Goal: Browse casually

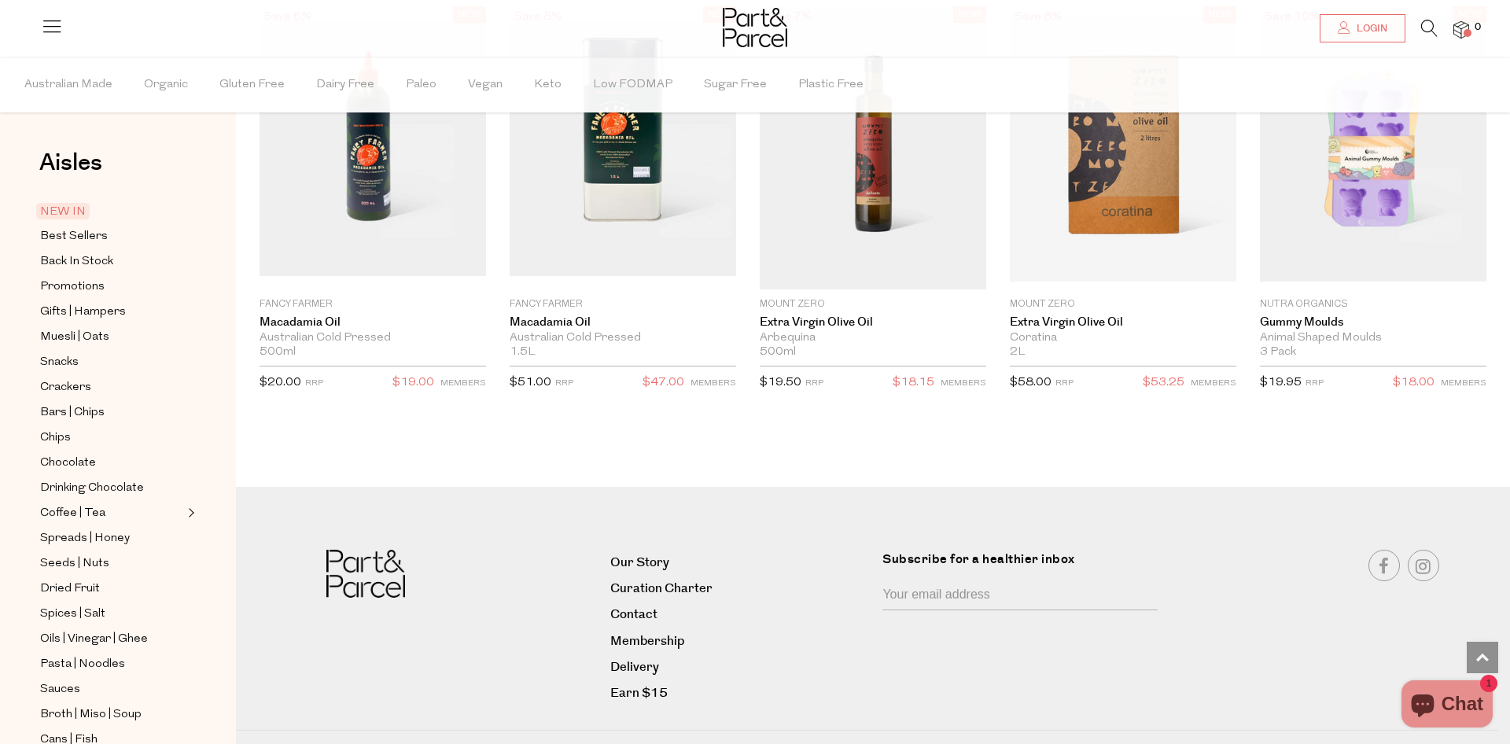
scroll to position [2789, 0]
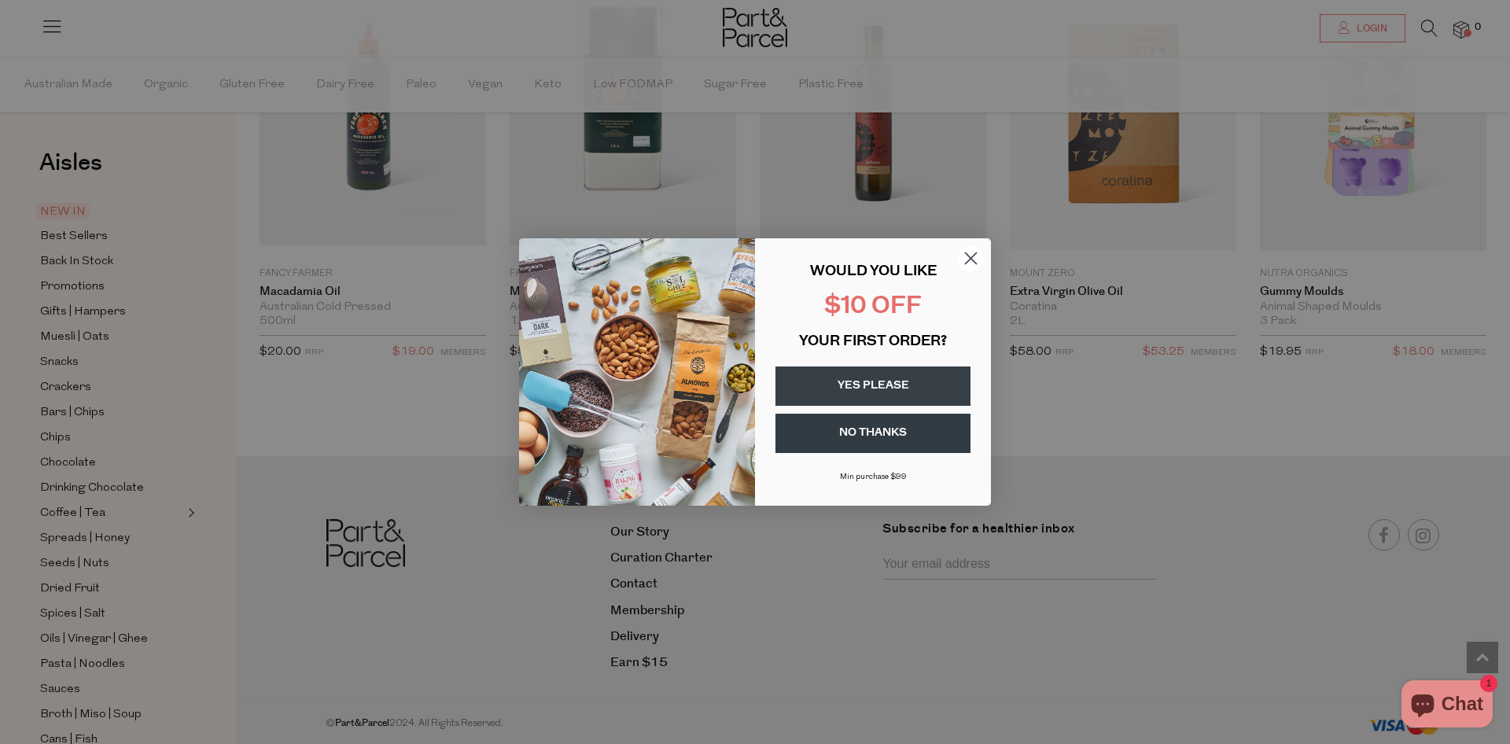
click at [972, 256] on icon "Close dialog" at bounding box center [971, 258] width 11 height 11
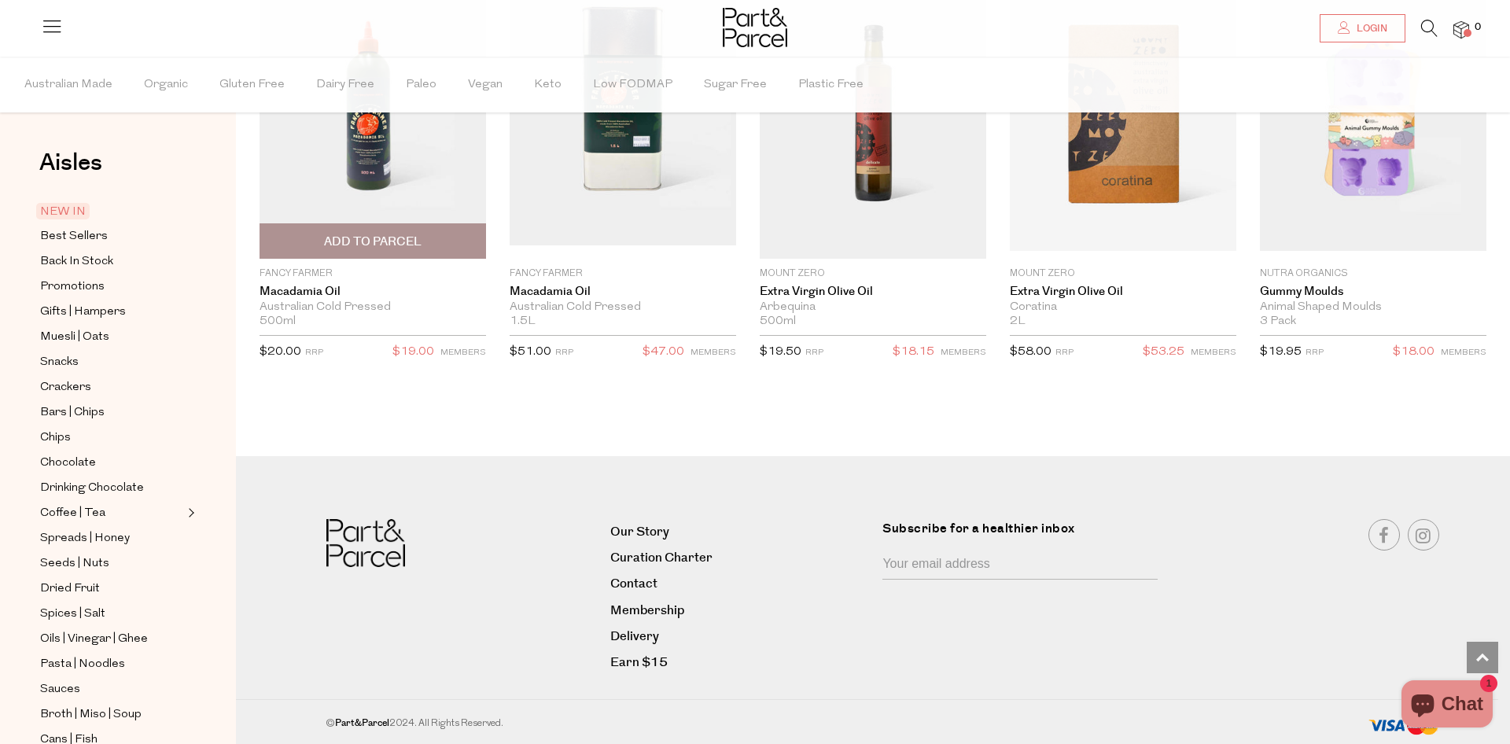
click at [360, 176] on img at bounding box center [373, 117] width 226 height 256
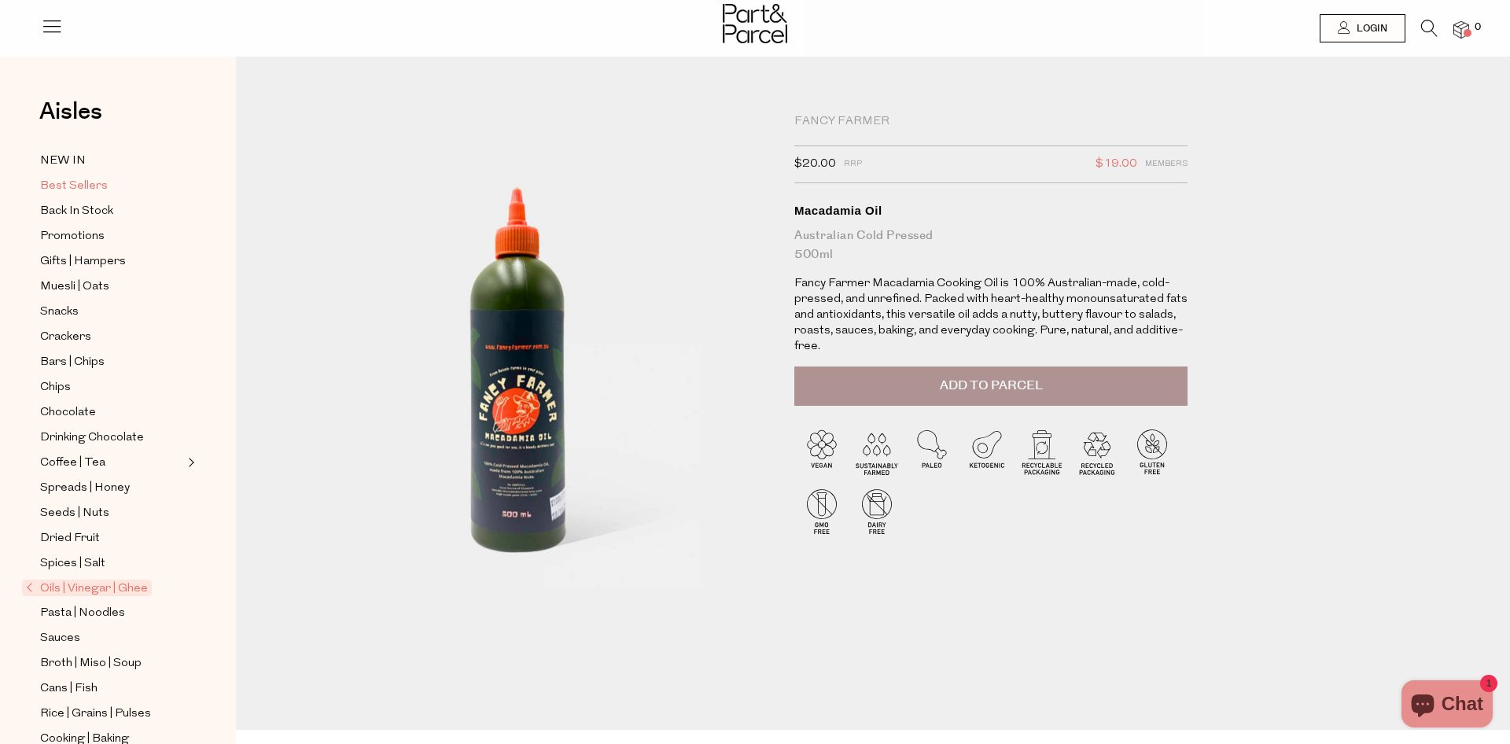
click at [63, 182] on span "Best Sellers" at bounding box center [74, 186] width 68 height 19
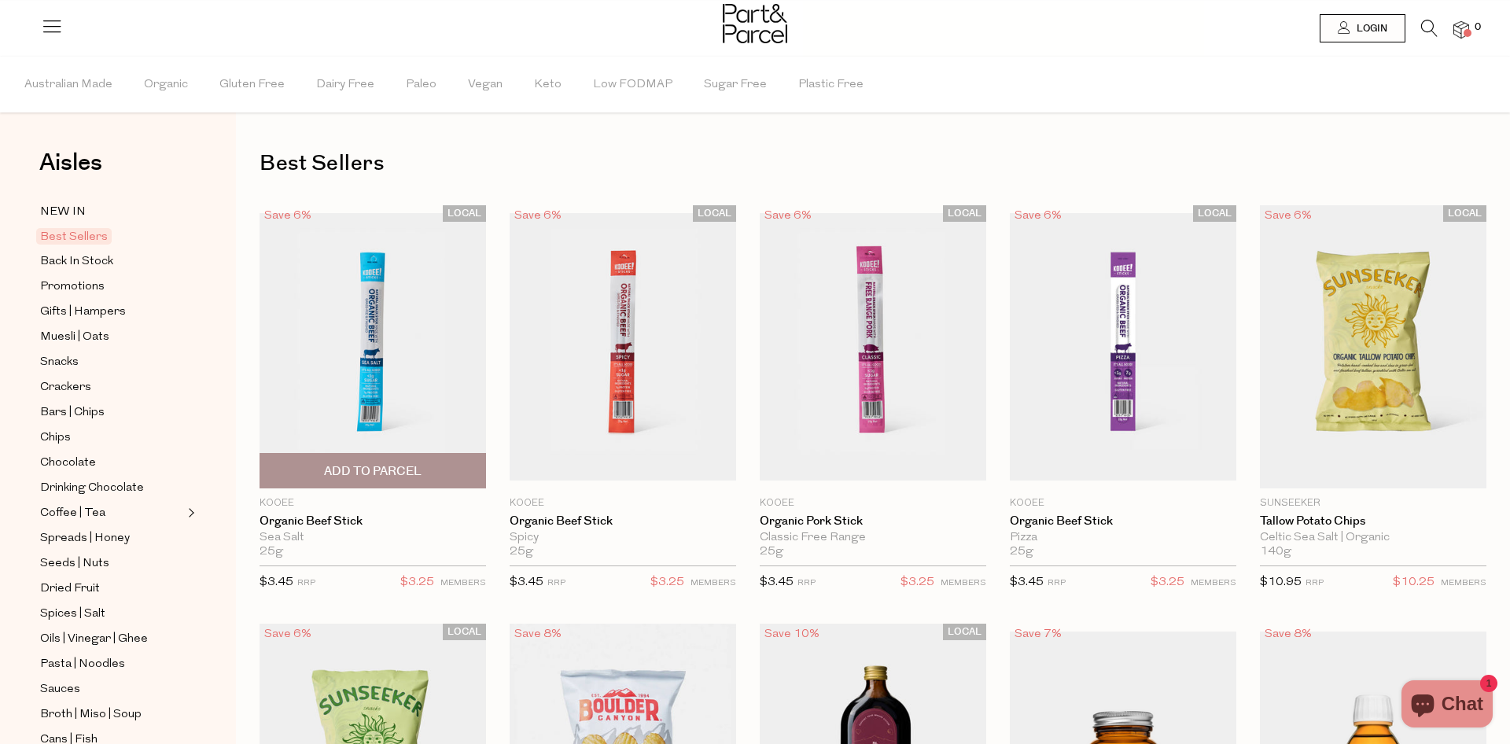
click at [376, 328] on img at bounding box center [373, 346] width 226 height 267
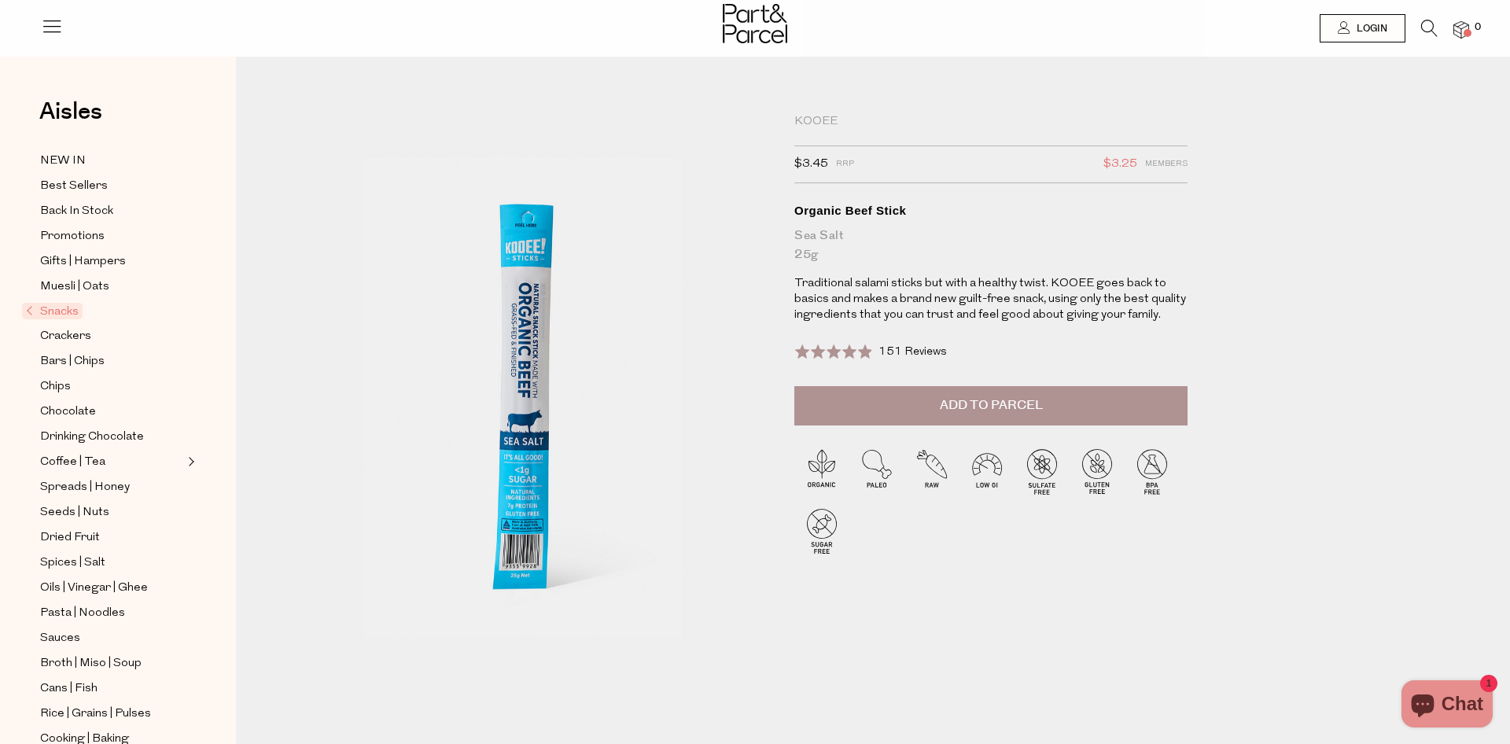
click at [879, 346] on span "151 Reviews" at bounding box center [912, 352] width 68 height 12
click at [878, 343] on div "Rated 4.9 out of 5 151 Reviews Based on 151 reviews Click to go to reviews" at bounding box center [870, 351] width 153 height 21
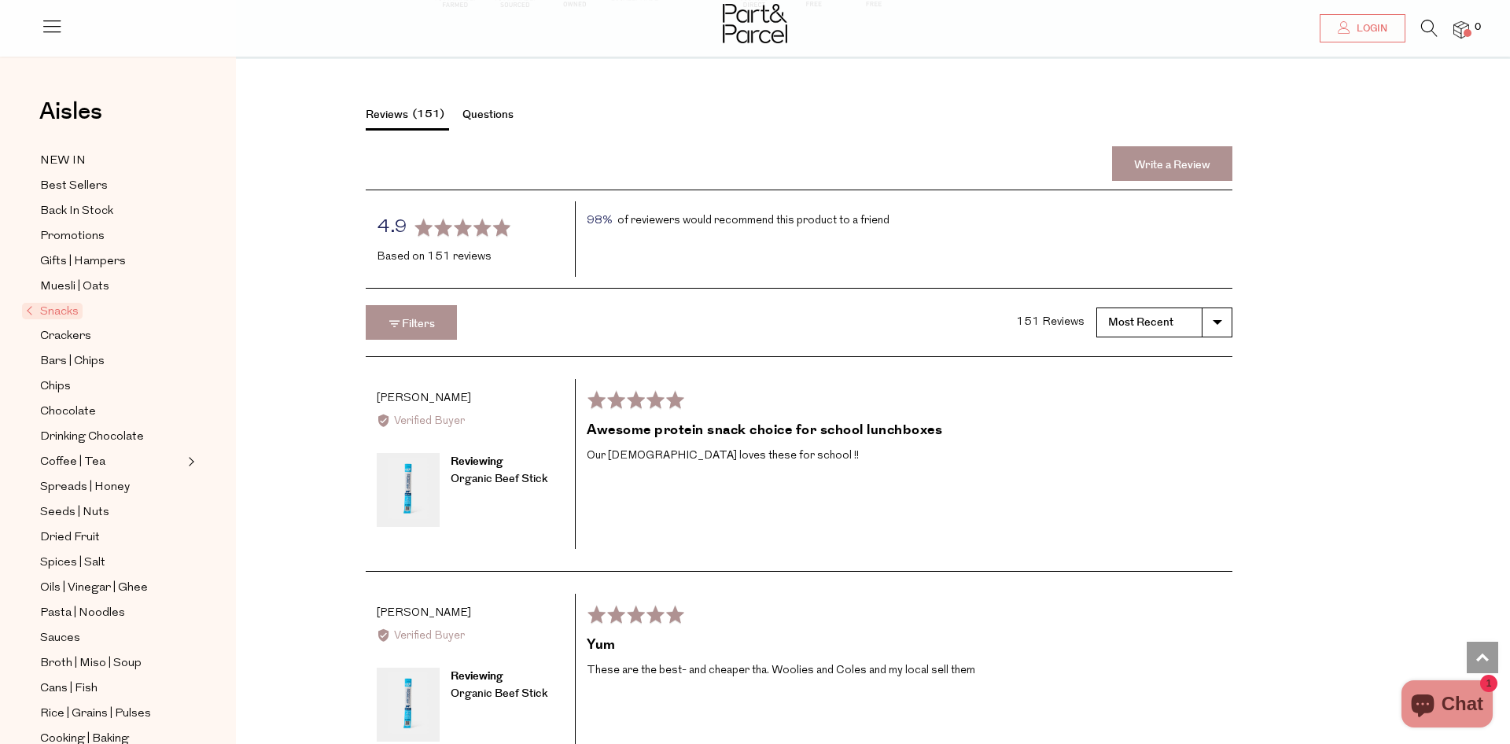
scroll to position [2065, 0]
